Goal: Task Accomplishment & Management: Use online tool/utility

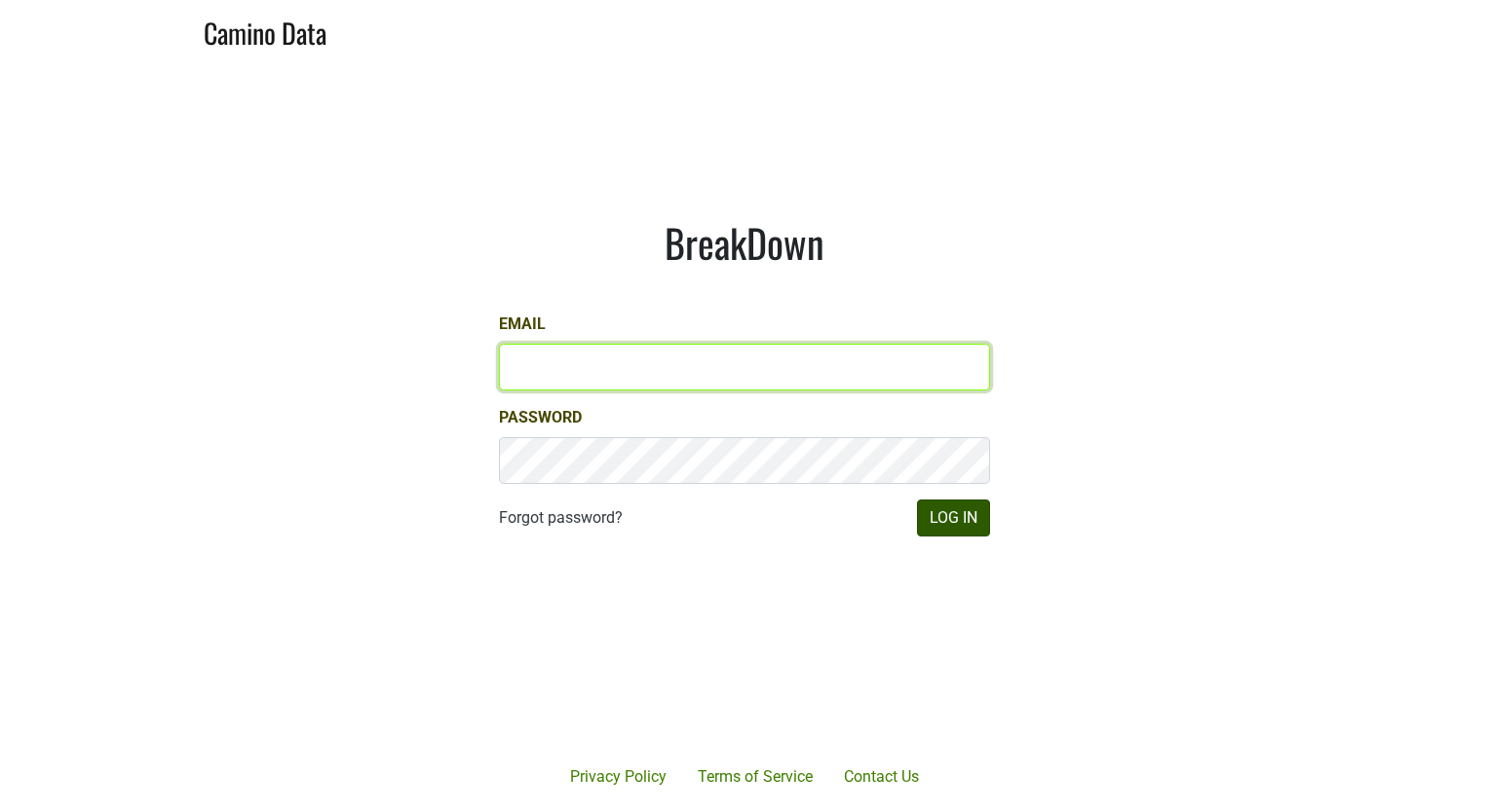
type input "[EMAIL_ADDRESS][DOMAIN_NAME]"
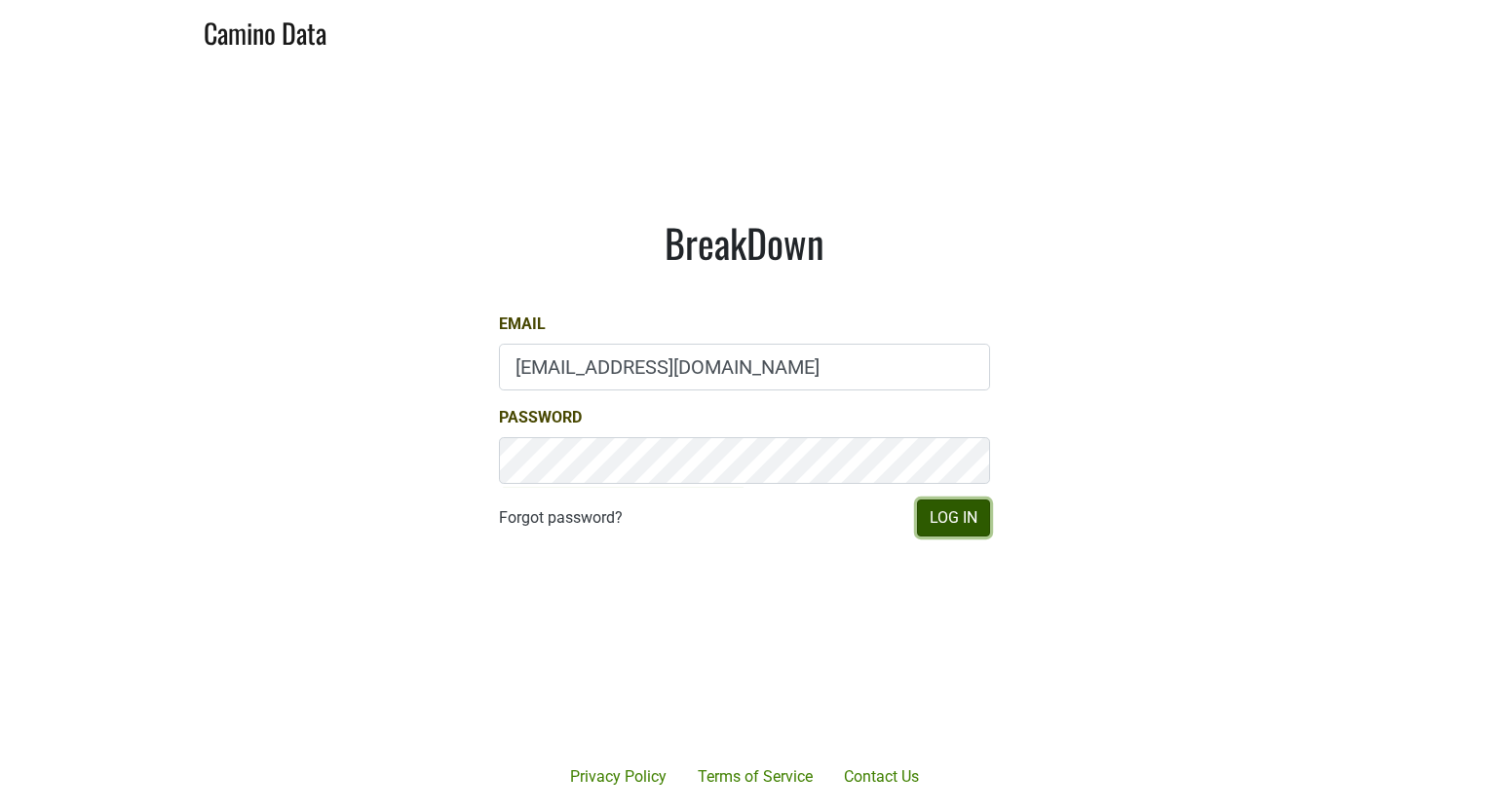
click at [948, 521] on button "Log In" at bounding box center [953, 518] width 73 height 37
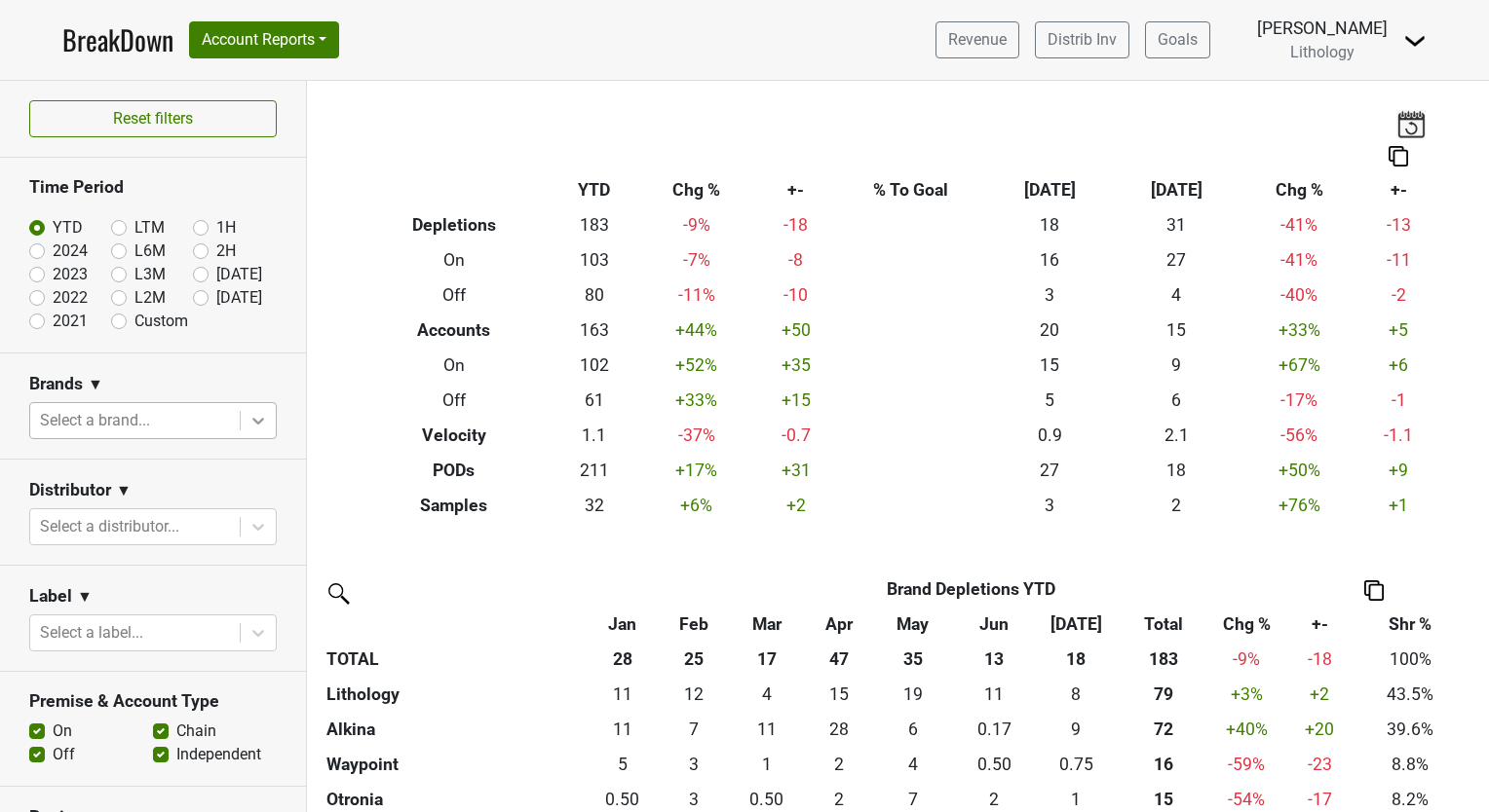
click at [252, 421] on icon at bounding box center [258, 421] width 12 height 7
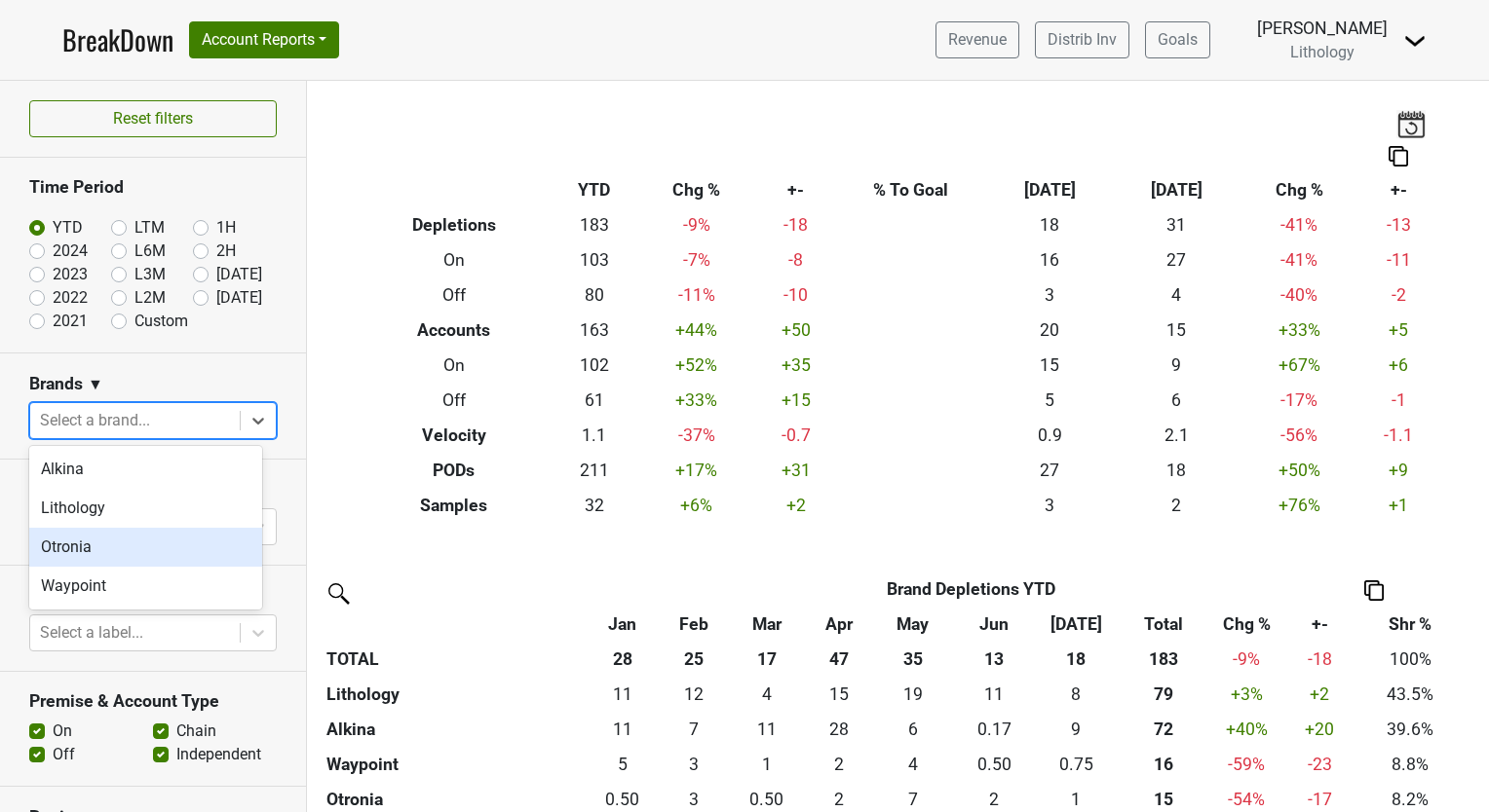
click at [131, 550] on div "Otronia" at bounding box center [145, 547] width 233 height 39
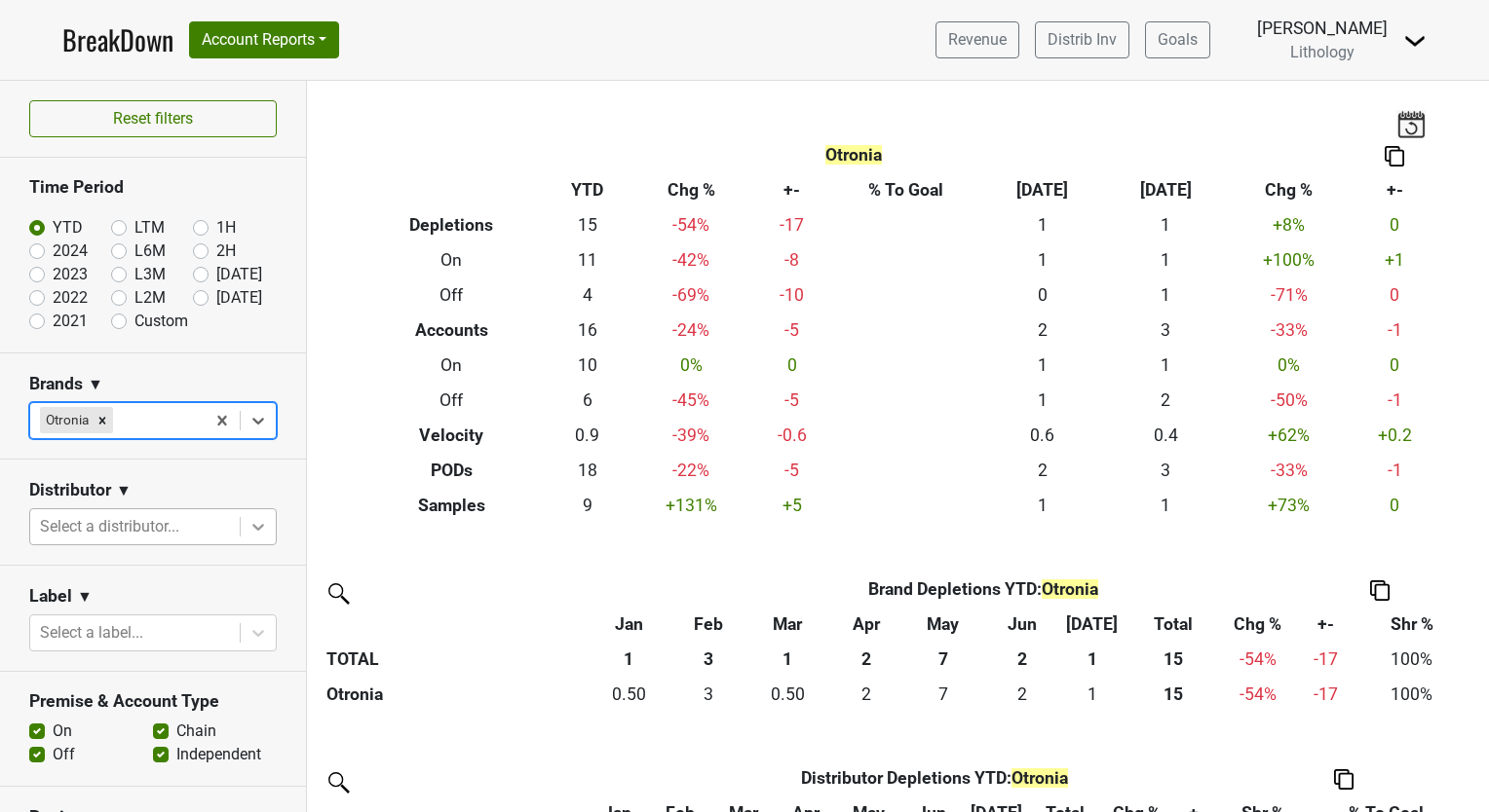
click at [248, 523] on icon at bounding box center [258, 527] width 20 height 20
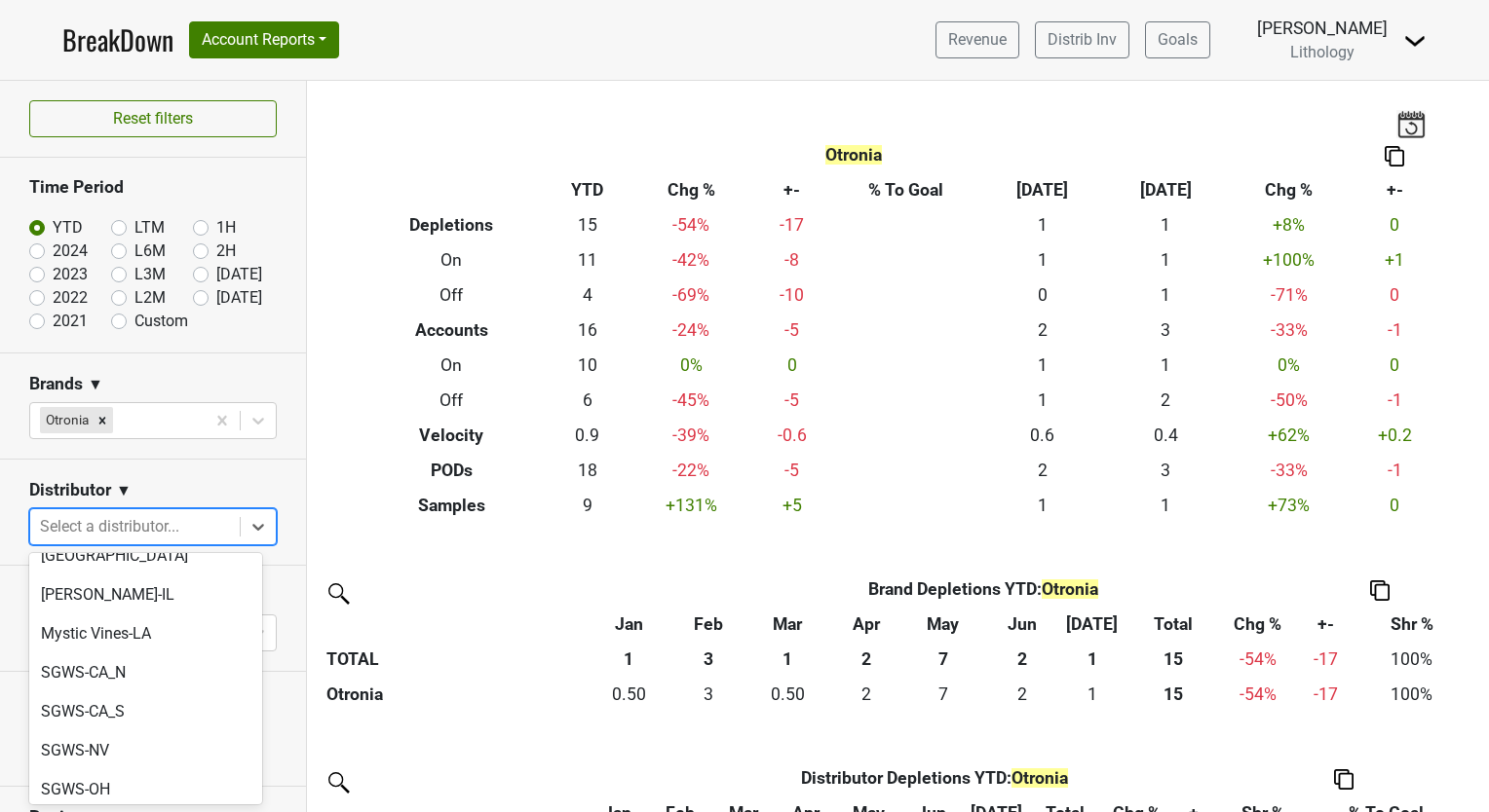
scroll to position [211, 0]
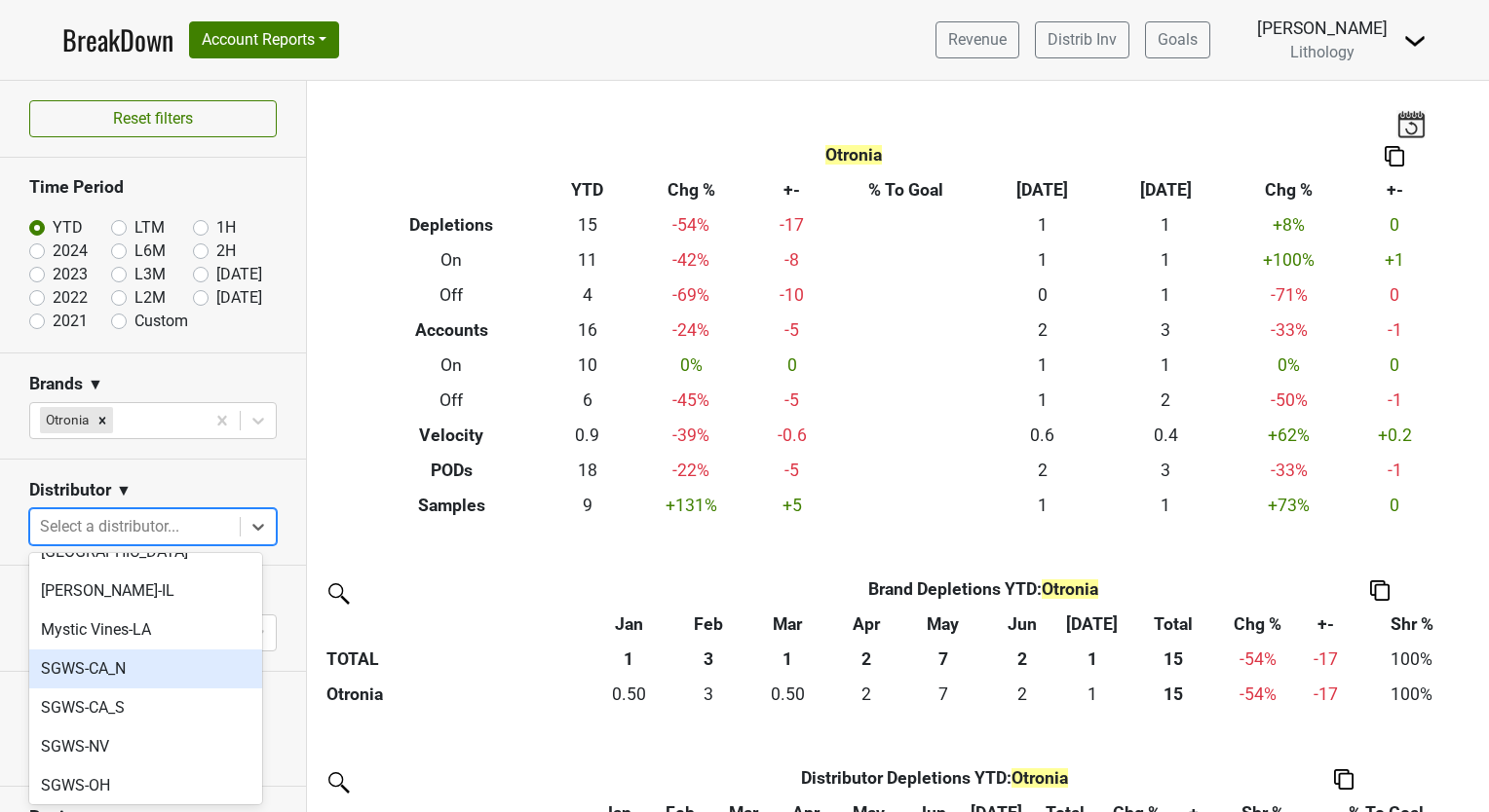
click at [117, 649] on div "SGWS-CA_N" at bounding box center [145, 668] width 233 height 39
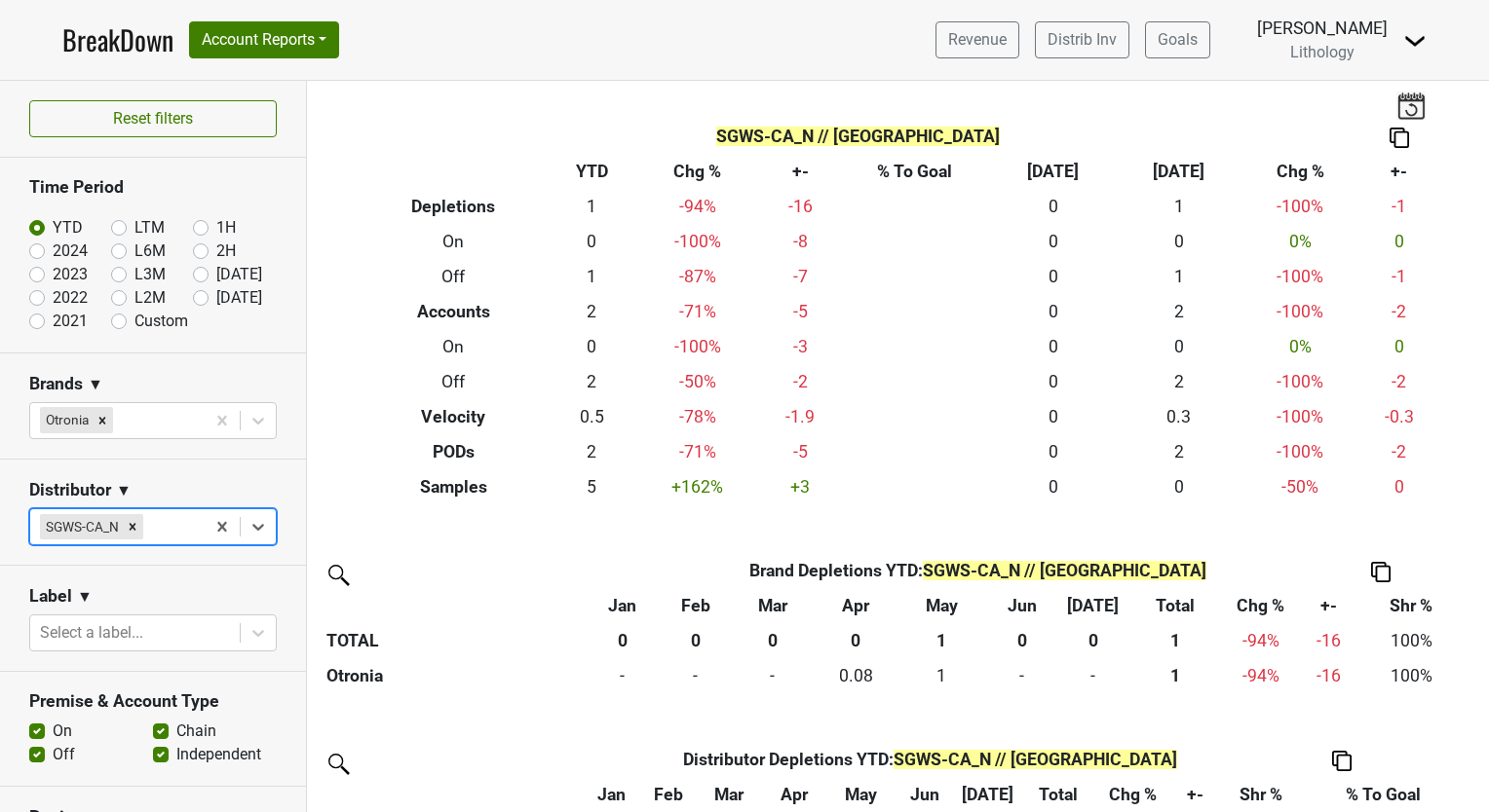
scroll to position [0, 0]
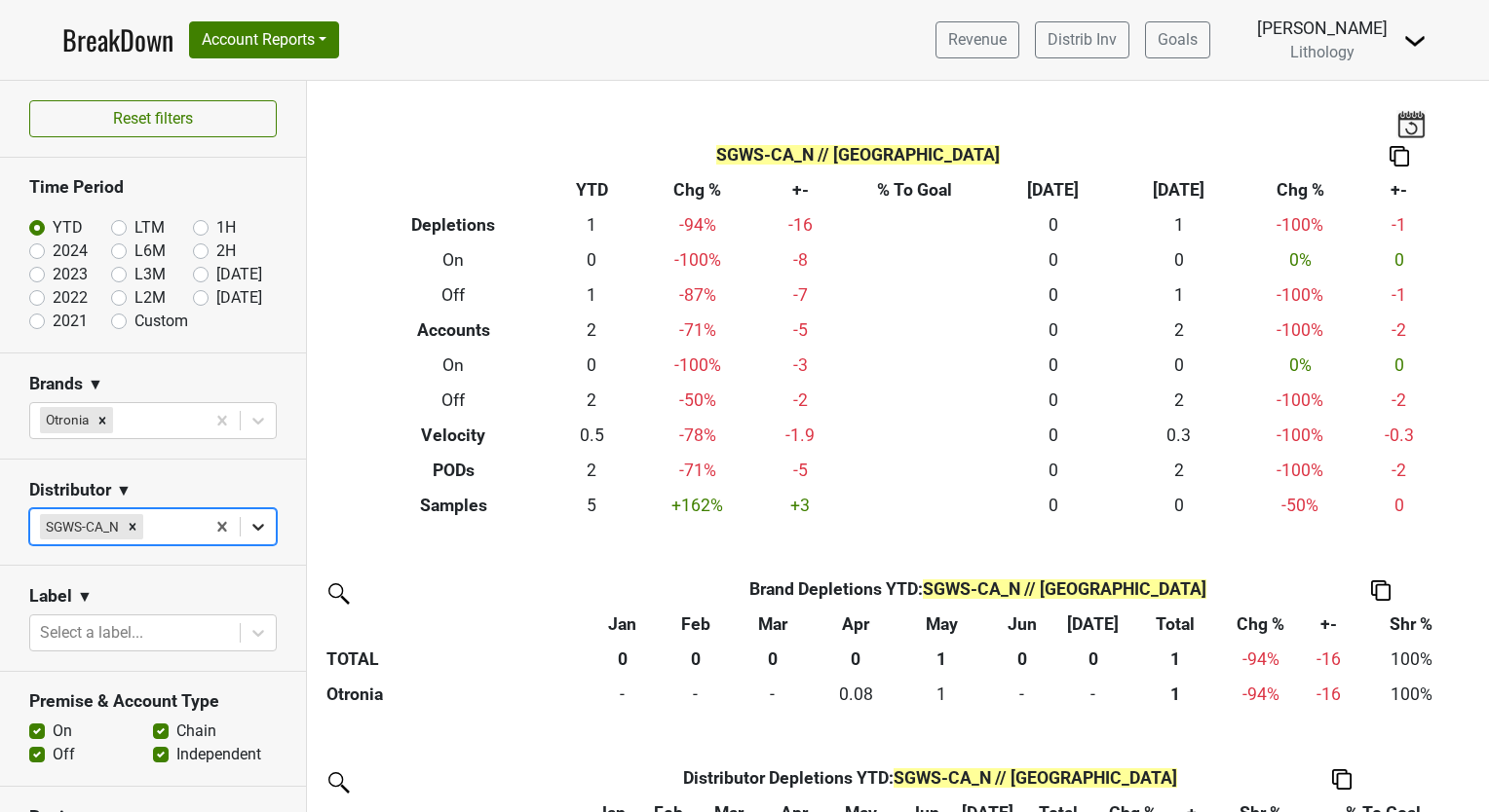
click at [248, 524] on icon at bounding box center [258, 527] width 20 height 20
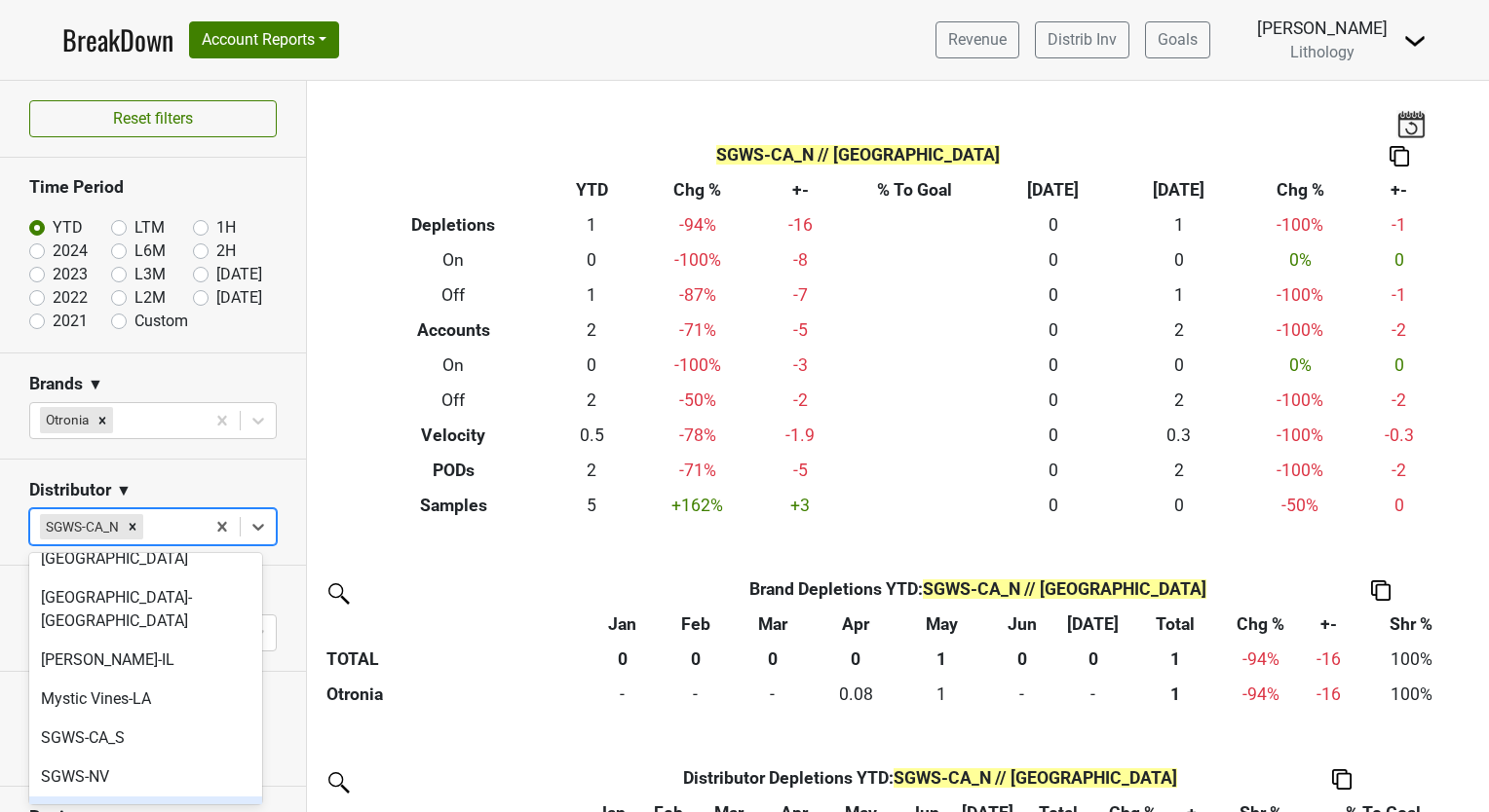
scroll to position [145, 0]
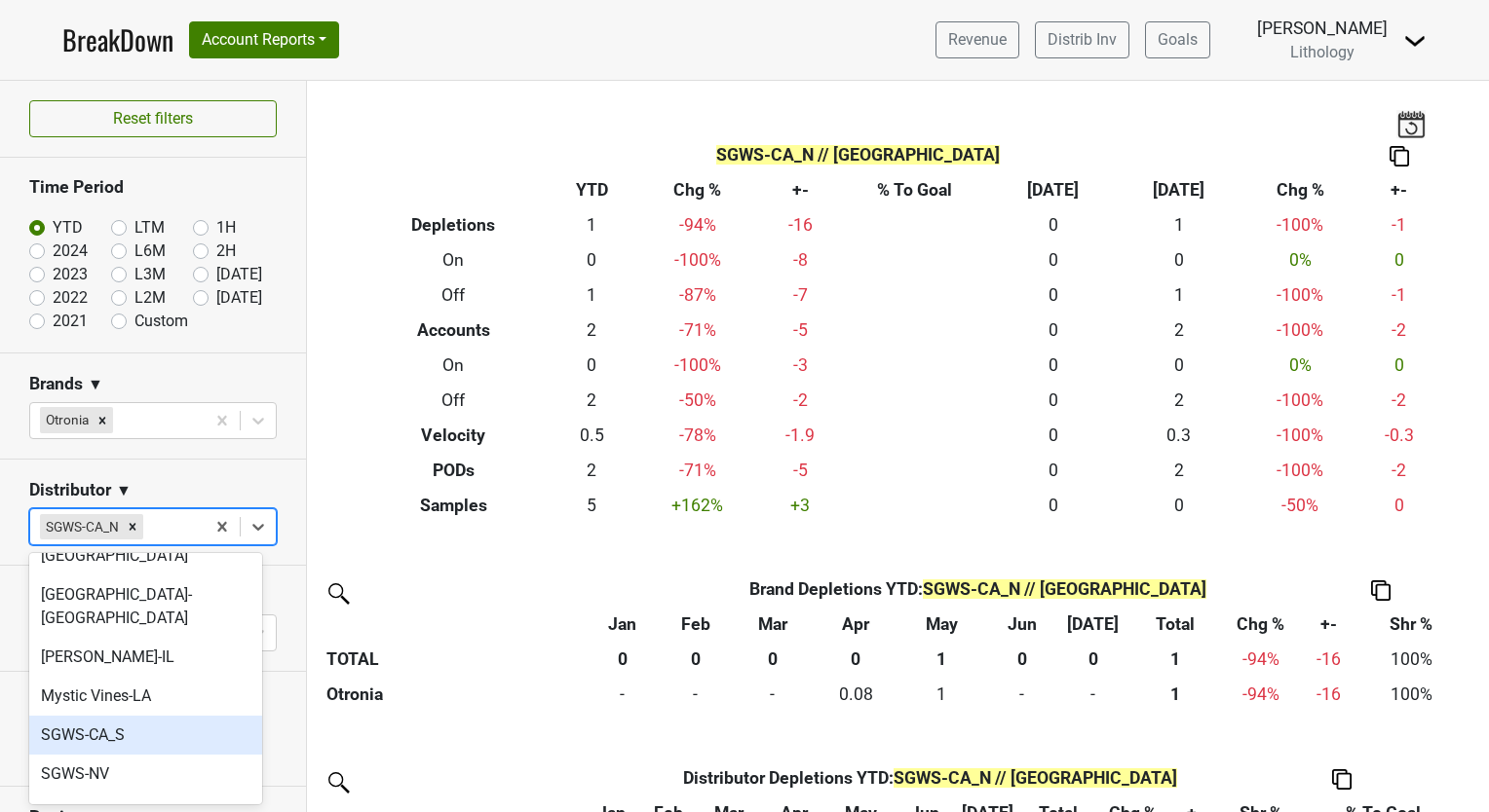
click at [114, 716] on div "SGWS-CA_S" at bounding box center [145, 735] width 233 height 39
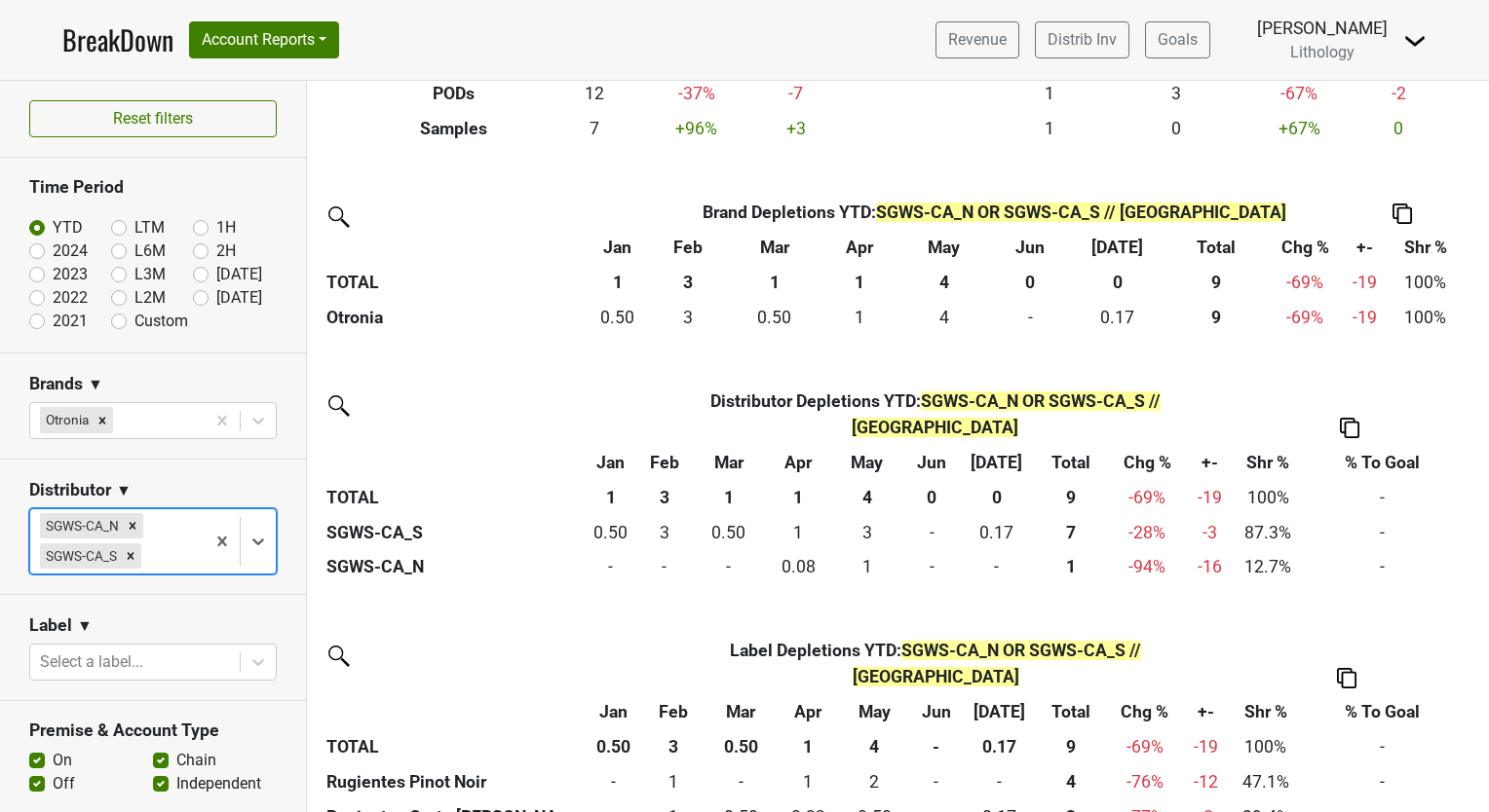
scroll to position [0, 0]
